Goal: Find specific page/section: Find specific page/section

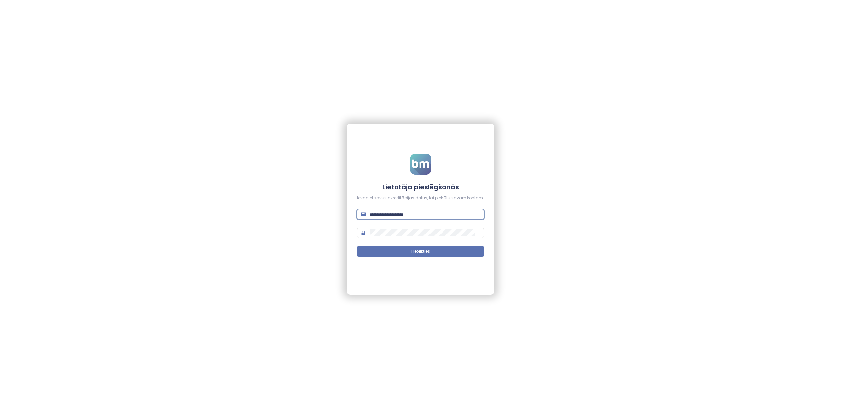
click at [428, 212] on input "text" at bounding box center [425, 214] width 110 height 7
type input "**********"
click at [427, 249] on span "Pieteikties" at bounding box center [420, 251] width 19 height 6
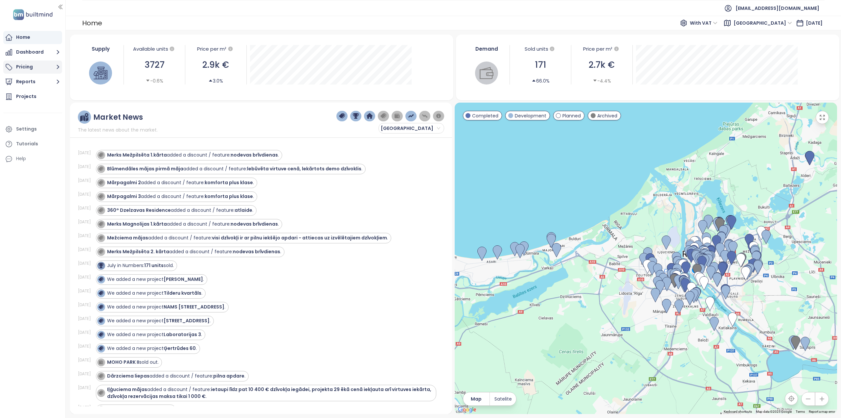
click at [58, 66] on icon "button" at bounding box center [58, 67] width 8 height 8
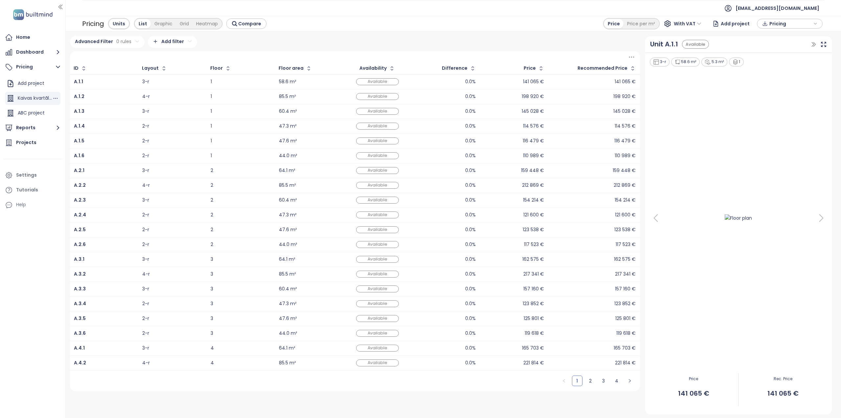
click at [42, 97] on div "Kaivas kvartāls 2" at bounding box center [35, 98] width 35 height 8
click at [57, 128] on icon "button" at bounding box center [58, 128] width 8 height 8
click at [41, 146] on div "[PERSON_NAME] & Kaivas Competitors" at bounding box center [36, 145] width 31 height 8
